Goal: Task Accomplishment & Management: Use online tool/utility

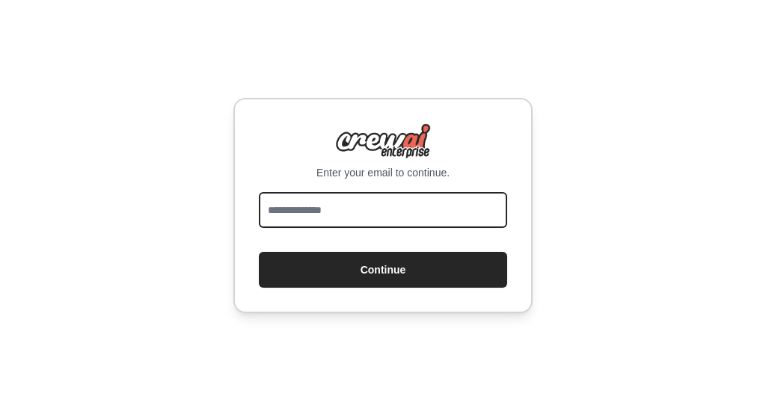
click at [354, 199] on input "email" at bounding box center [383, 210] width 248 height 36
click at [328, 212] on input "email" at bounding box center [383, 210] width 248 height 36
type input "**********"
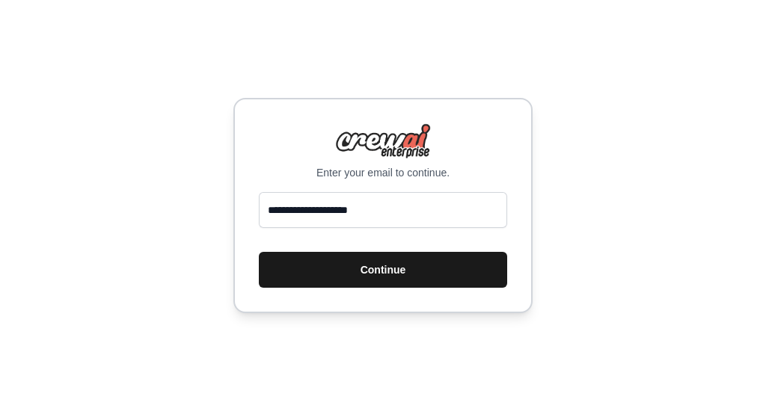
click at [383, 267] on button "Continue" at bounding box center [383, 270] width 248 height 36
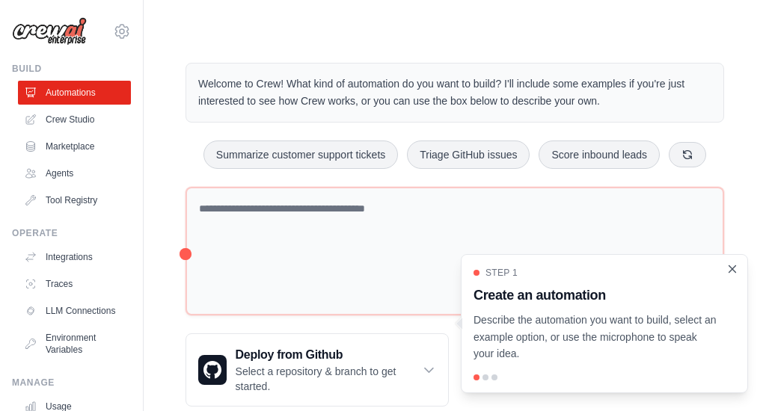
click at [732, 268] on icon "Close walkthrough" at bounding box center [732, 268] width 7 height 7
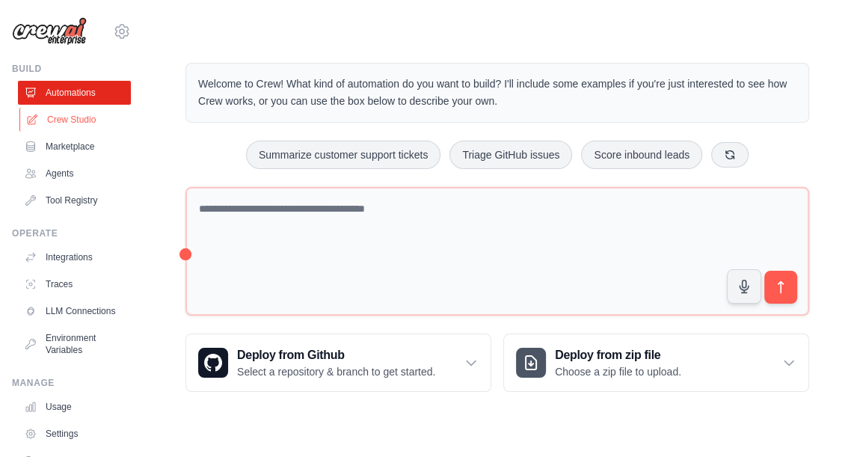
click at [70, 123] on link "Crew Studio" at bounding box center [75, 120] width 113 height 24
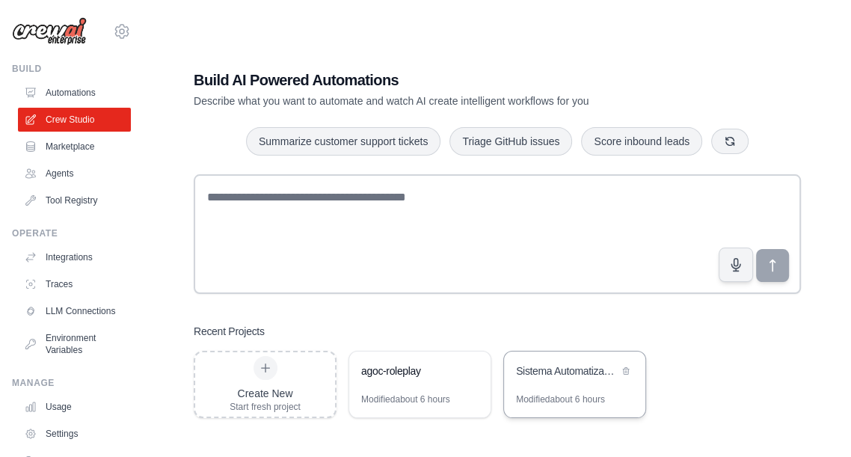
click at [564, 387] on div "Sistema Automatizado de Procesamiento de Facturas por Email" at bounding box center [574, 372] width 141 height 42
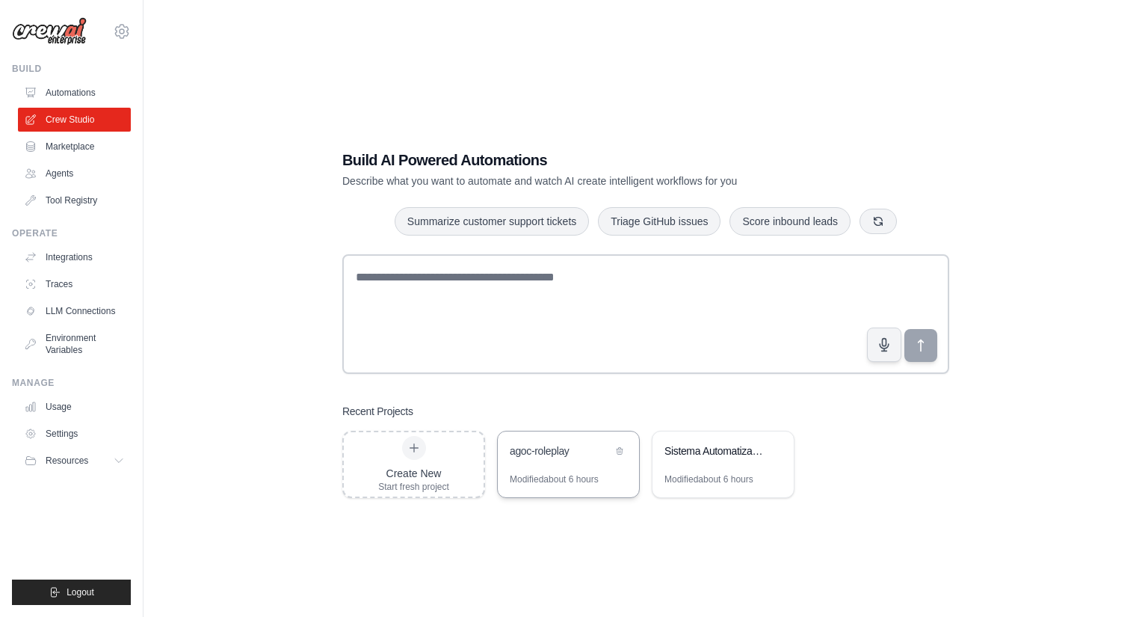
click at [558, 456] on div "agoc-roleplay" at bounding box center [568, 452] width 141 height 42
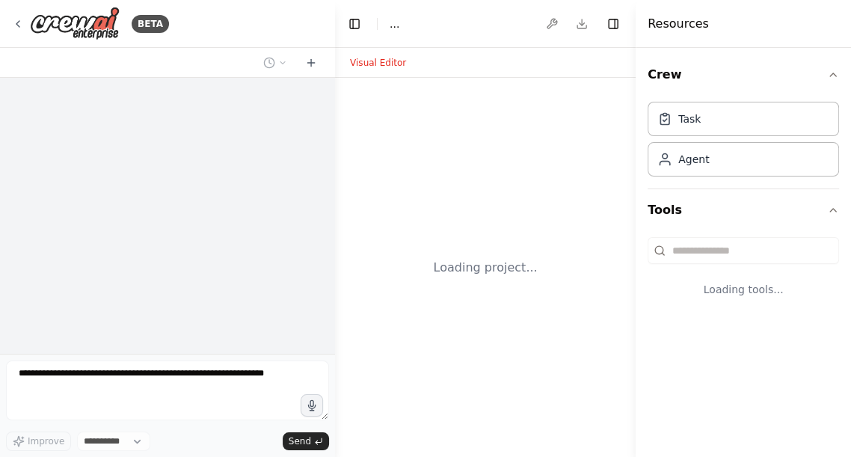
select select "****"
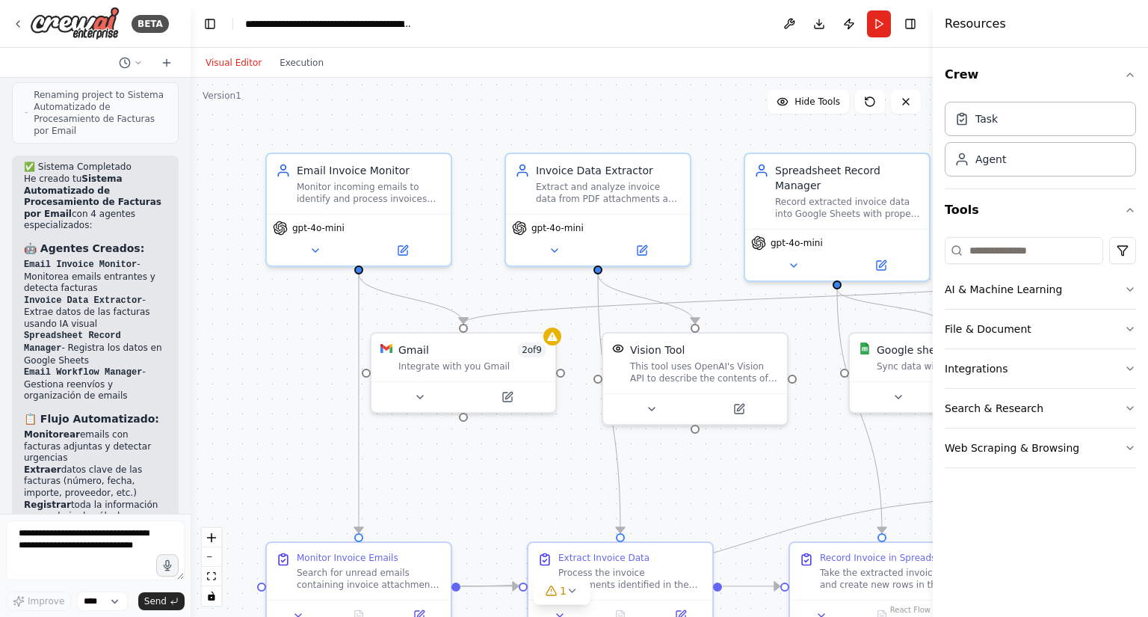
scroll to position [2052, 0]
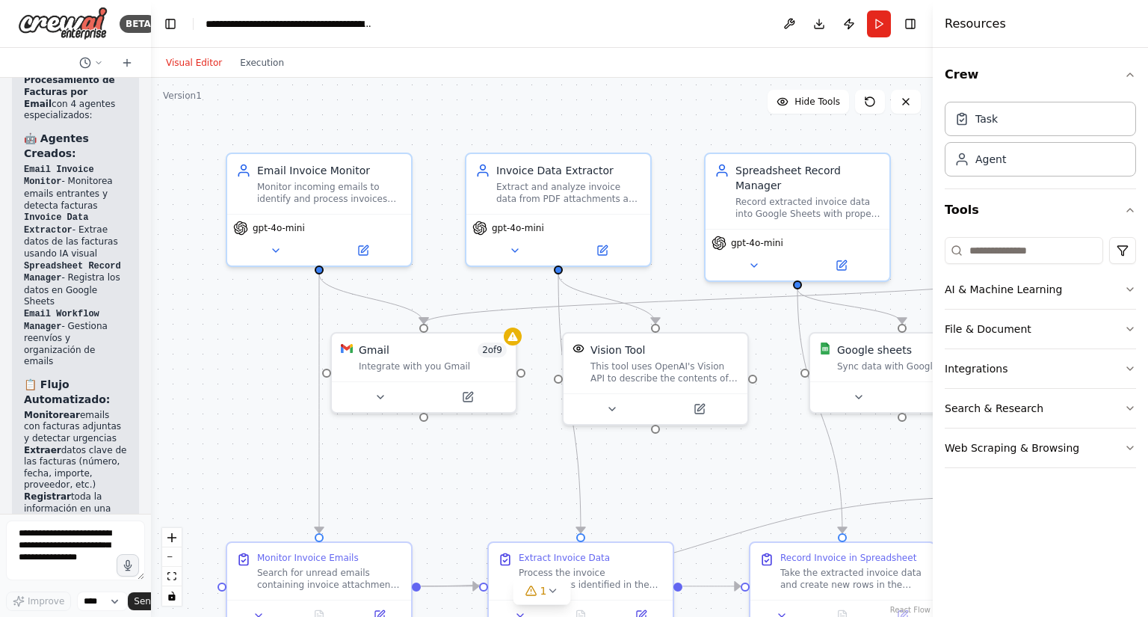
drag, startPoint x: 331, startPoint y: 217, endPoint x: 101, endPoint y: 220, distance: 230.3
click at [101, 220] on div "BETA necesito que al recibir un email con una factura adjunta, se lea la factur…" at bounding box center [75, 308] width 151 height 617
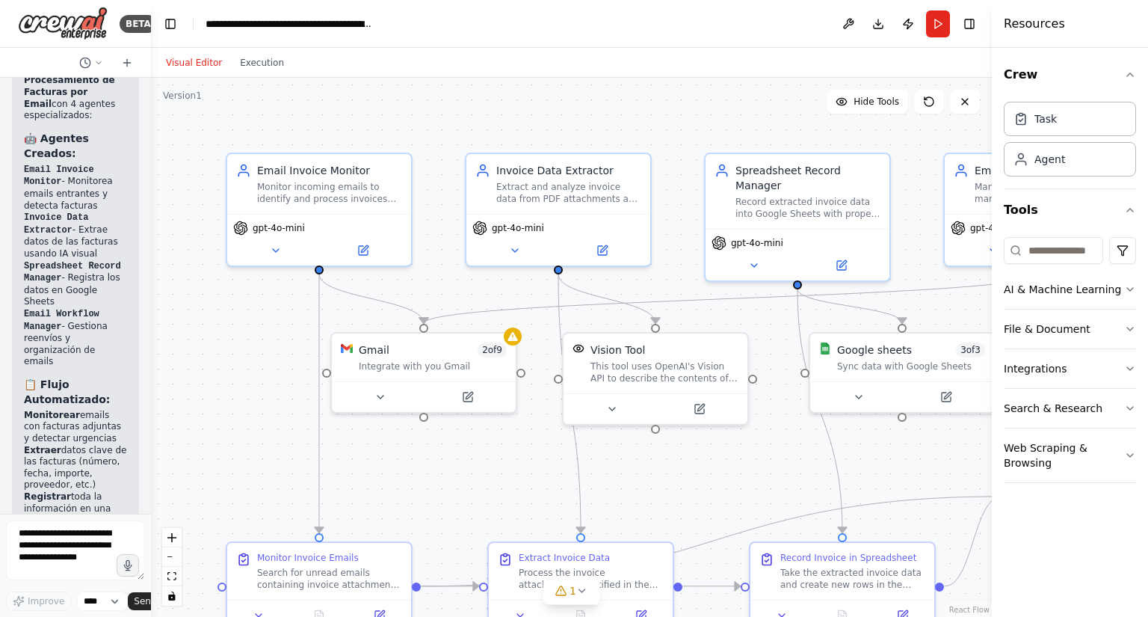
drag, startPoint x: 935, startPoint y: 256, endPoint x: 1148, endPoint y: 262, distance: 213.2
click at [850, 262] on div "Resources Crew Task Agent Tools AI & Machine Learning File & Document Integrati…" at bounding box center [1070, 308] width 156 height 617
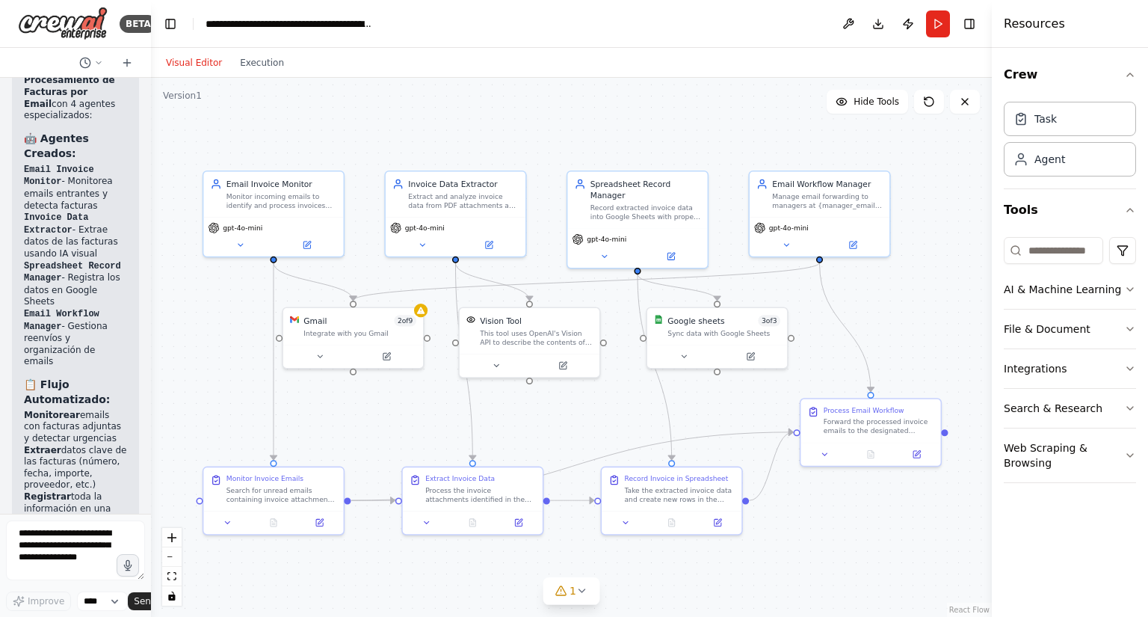
drag, startPoint x: 707, startPoint y: 151, endPoint x: 547, endPoint y: 143, distance: 160.2
click at [547, 143] on div ".deletable-edge-delete-btn { width: 20px; height: 20px; border: 0px solid #ffff…" at bounding box center [571, 347] width 841 height 539
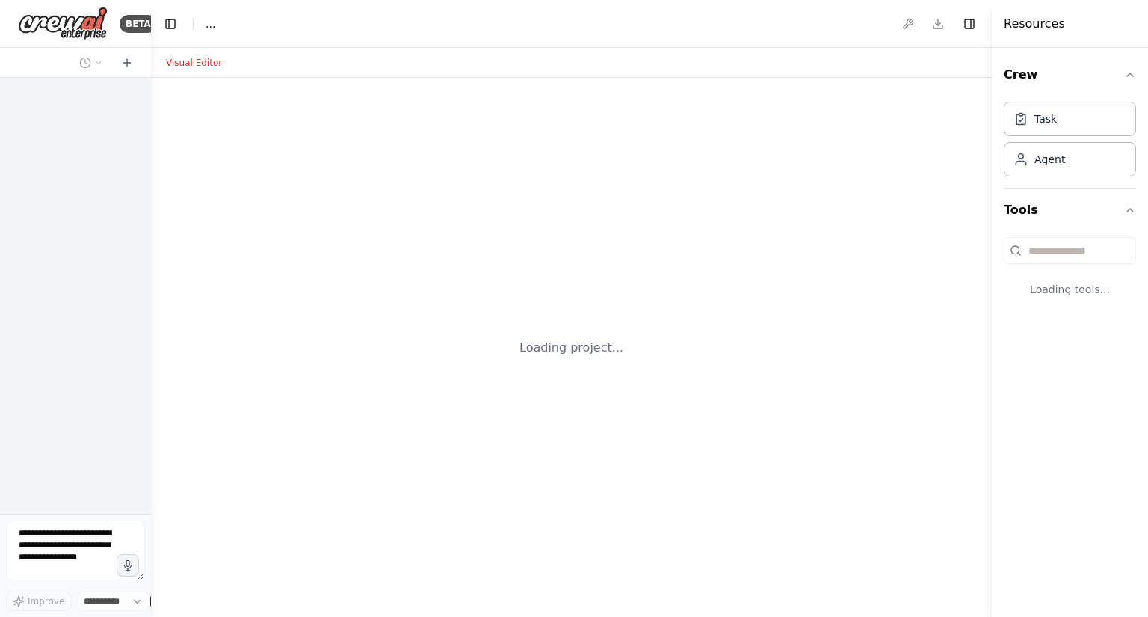
select select "****"
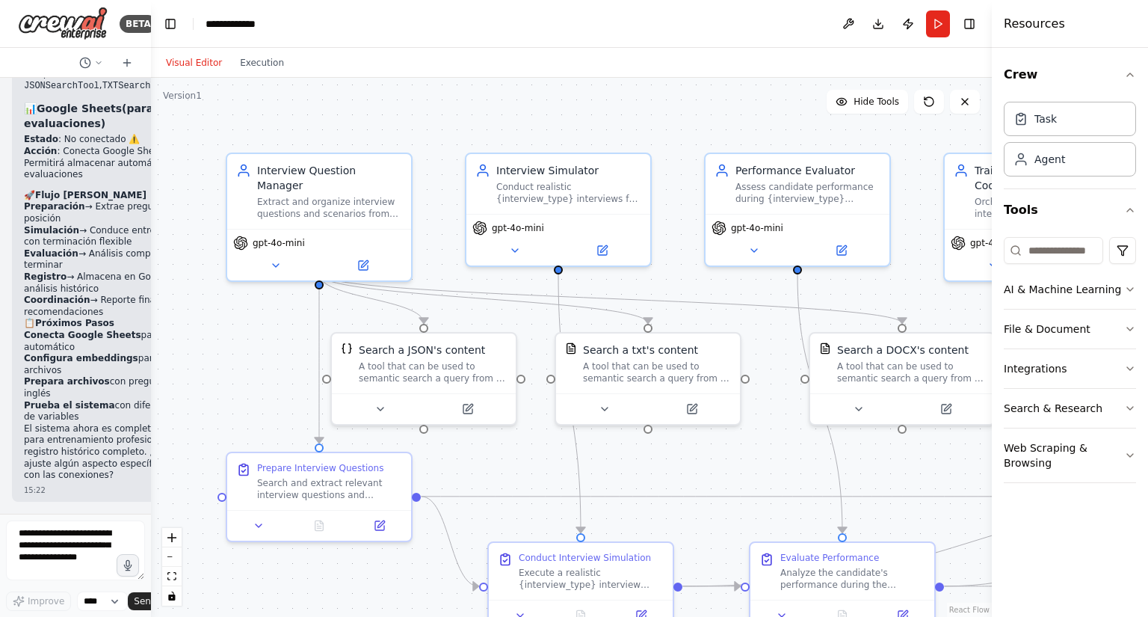
scroll to position [5875, 0]
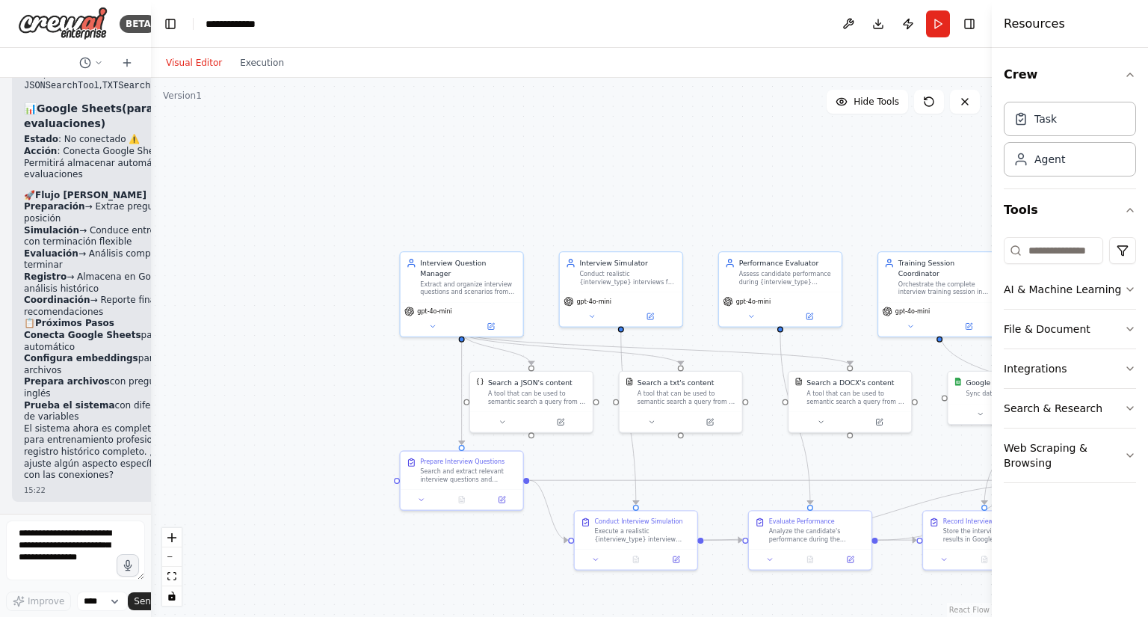
drag, startPoint x: 742, startPoint y: 206, endPoint x: 586, endPoint y: 133, distance: 172.3
click at [586, 133] on div ".deletable-edge-delete-btn { width: 20px; height: 20px; border: 0px solid #ffff…" at bounding box center [571, 347] width 841 height 539
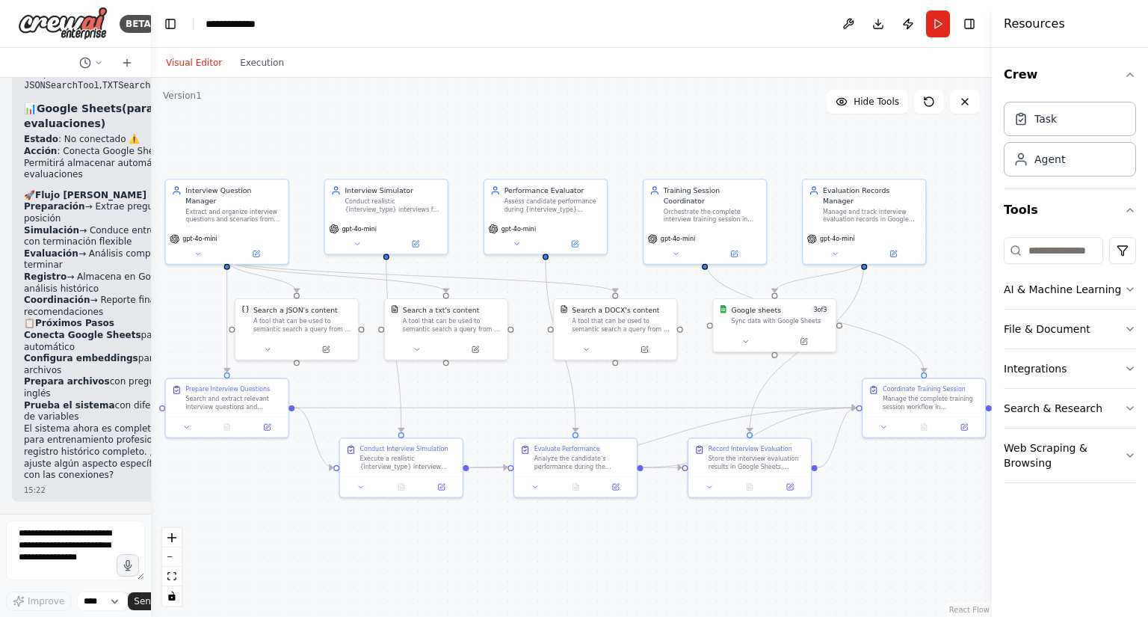
drag, startPoint x: 586, startPoint y: 133, endPoint x: 351, endPoint y: 61, distance: 245.7
click at [351, 61] on div "Visual Editor Execution Version 1 Hide Tools .deletable-edge-delete-btn { width…" at bounding box center [571, 332] width 841 height 569
